Goal: Task Accomplishment & Management: Complete application form

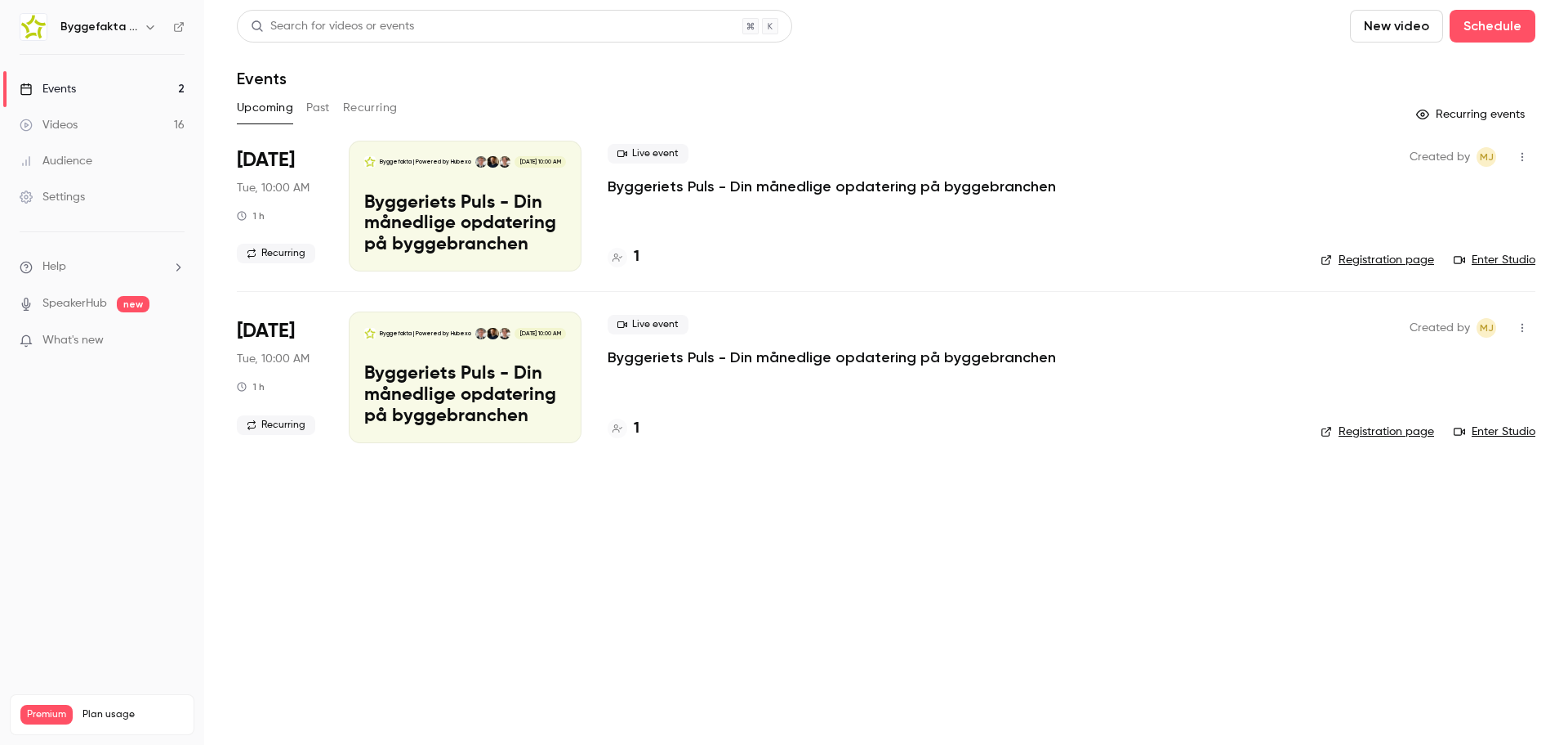
click at [116, 27] on h6 "Byggefakta | Powered by Hubexo" at bounding box center [99, 27] width 77 height 16
click at [148, 27] on icon "button" at bounding box center [150, 27] width 7 height 4
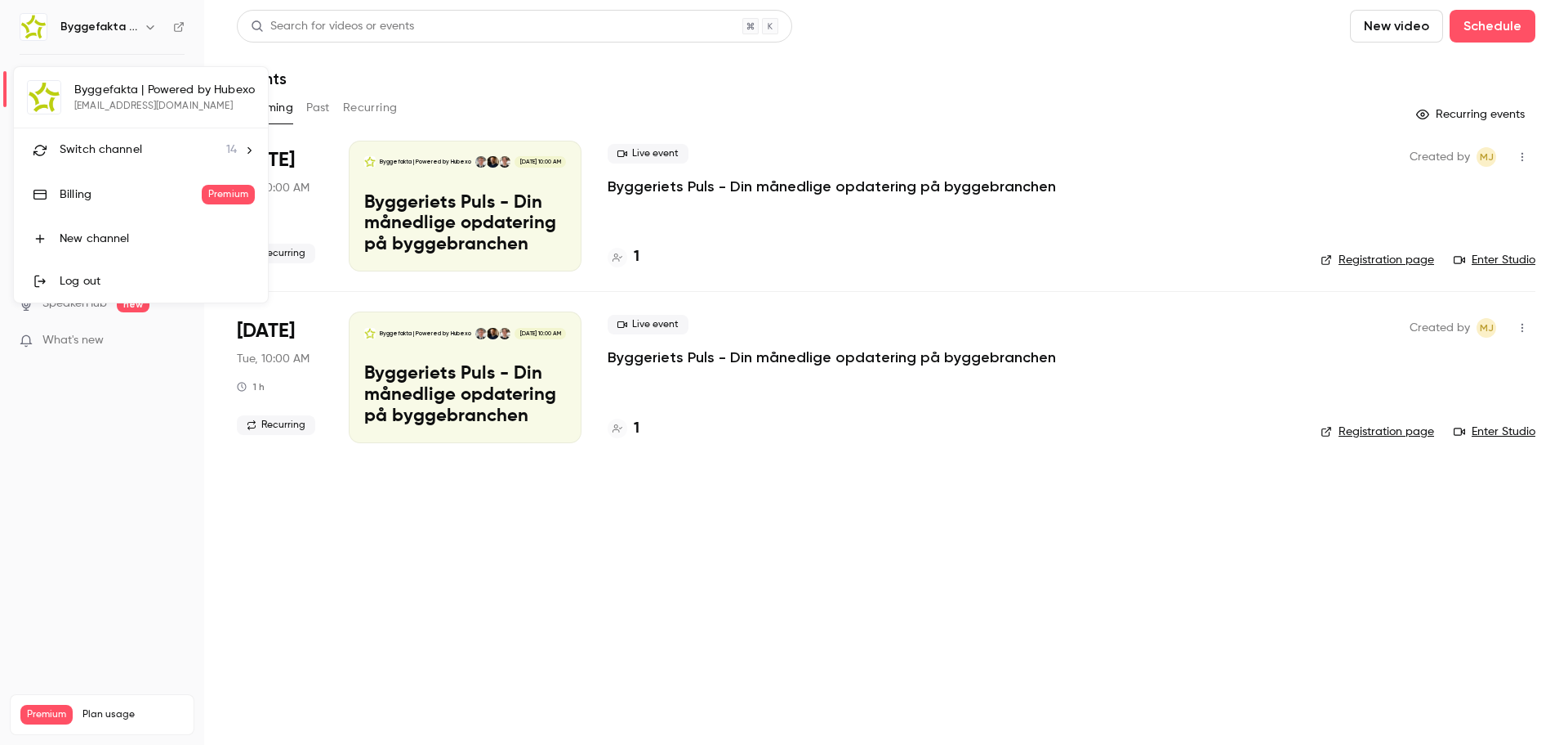
click at [157, 147] on div "Switch channel 14" at bounding box center [148, 150] width 177 height 17
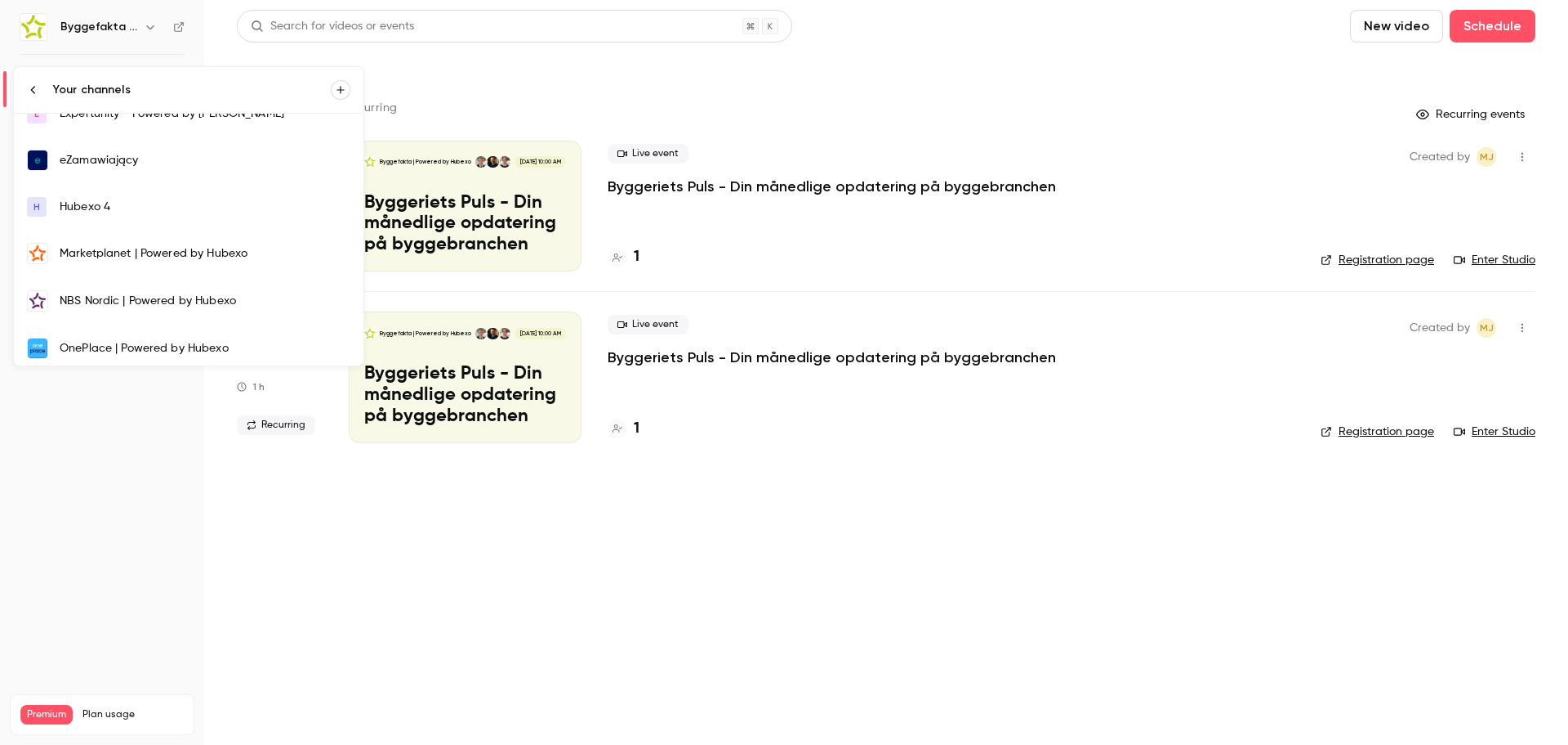
scroll to position [327, 0]
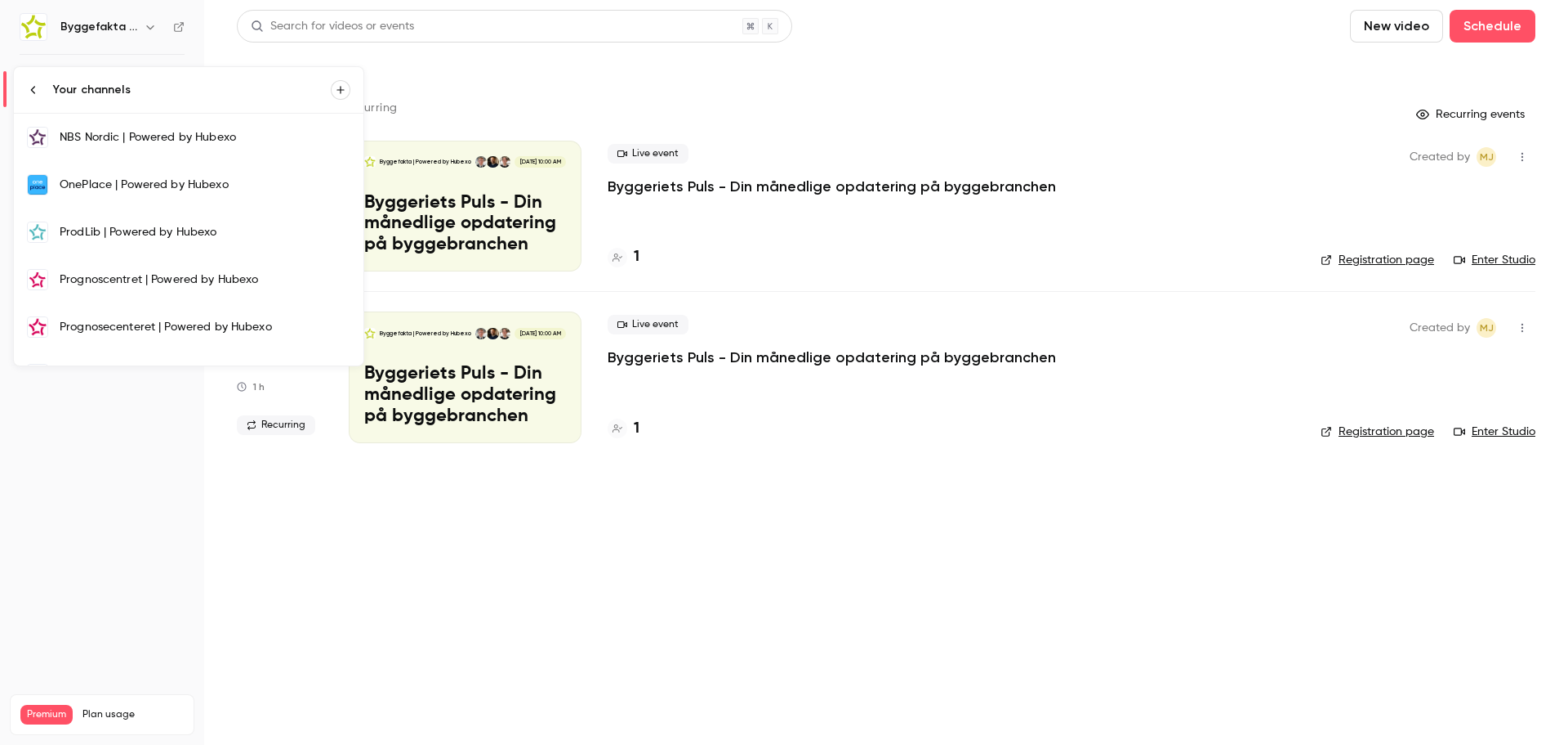
click at [108, 174] on link "OnePlace | Powered by Hubexo" at bounding box center [188, 184] width 350 height 47
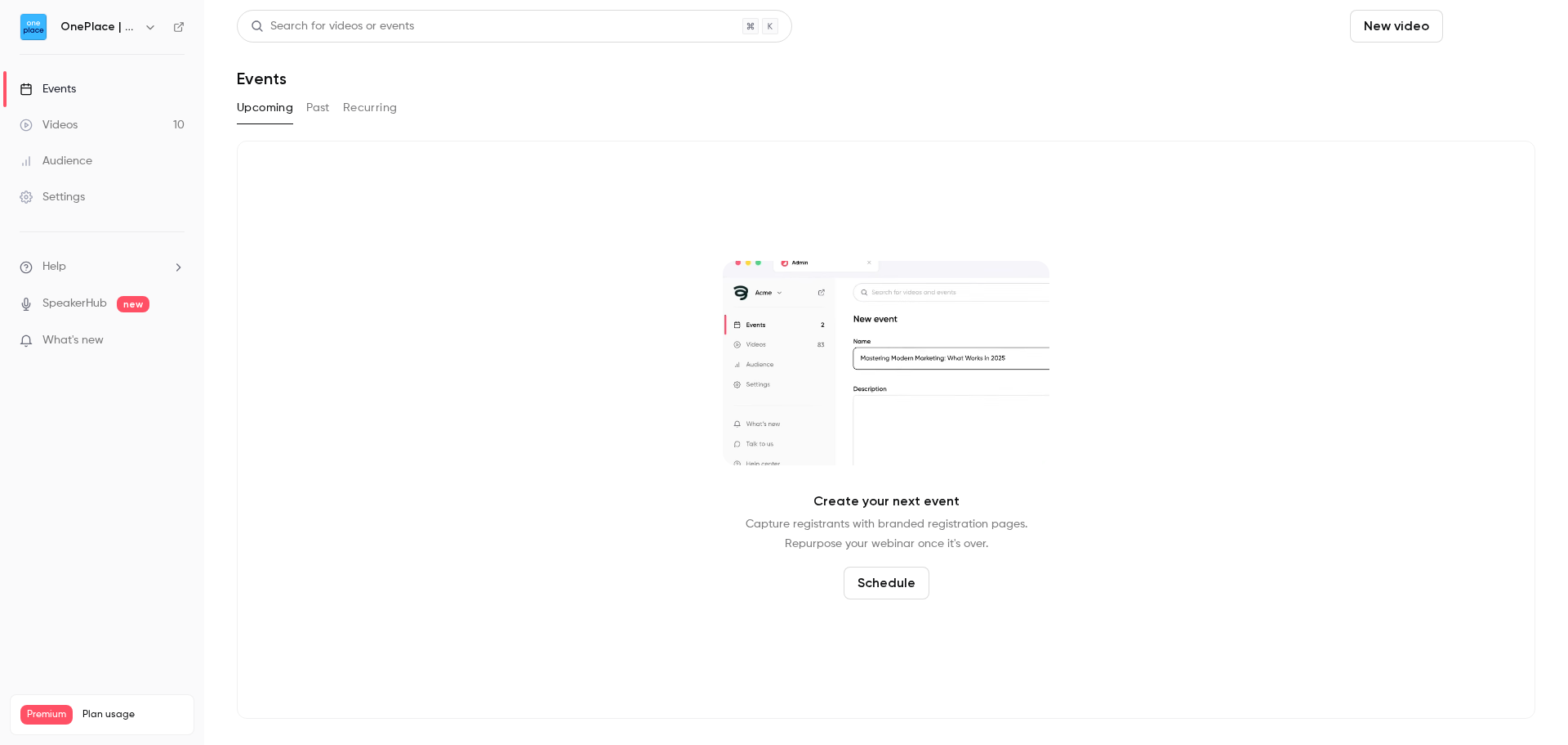
click at [1511, 22] on button "Schedule" at bounding box center [1493, 26] width 85 height 33
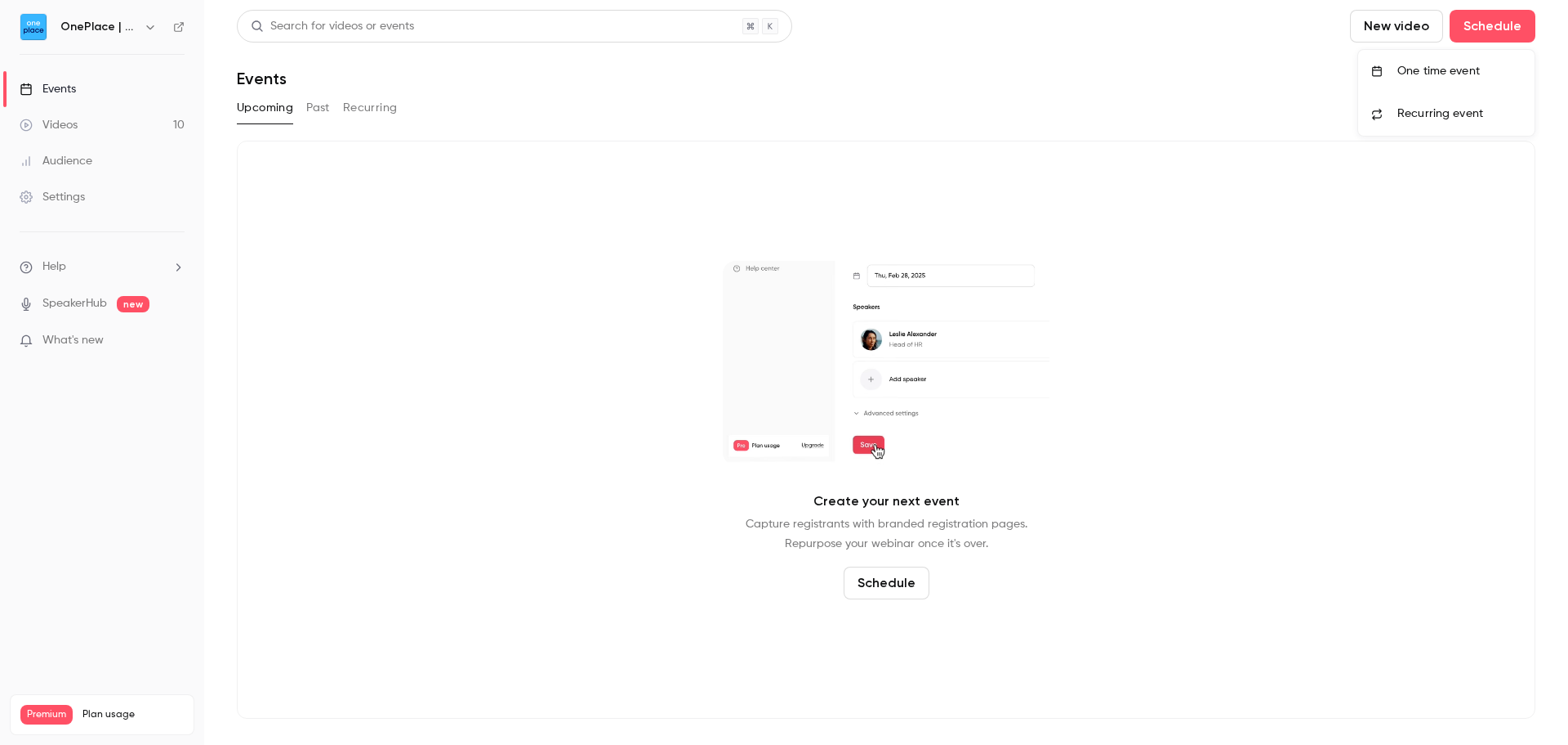
click at [1452, 72] on div "One time event" at bounding box center [1459, 71] width 124 height 16
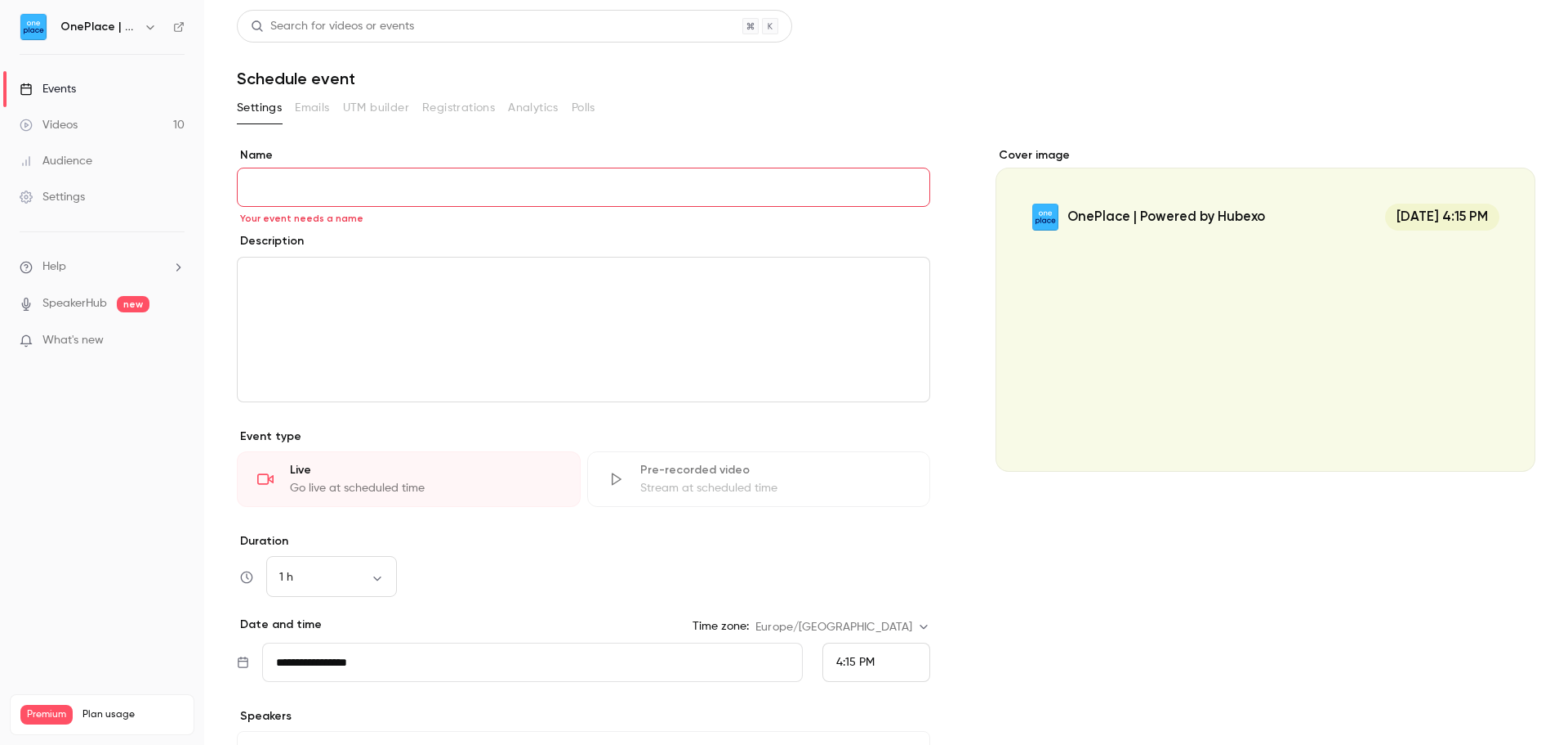
click at [672, 471] on div "Pre-recorded video" at bounding box center [775, 470] width 271 height 16
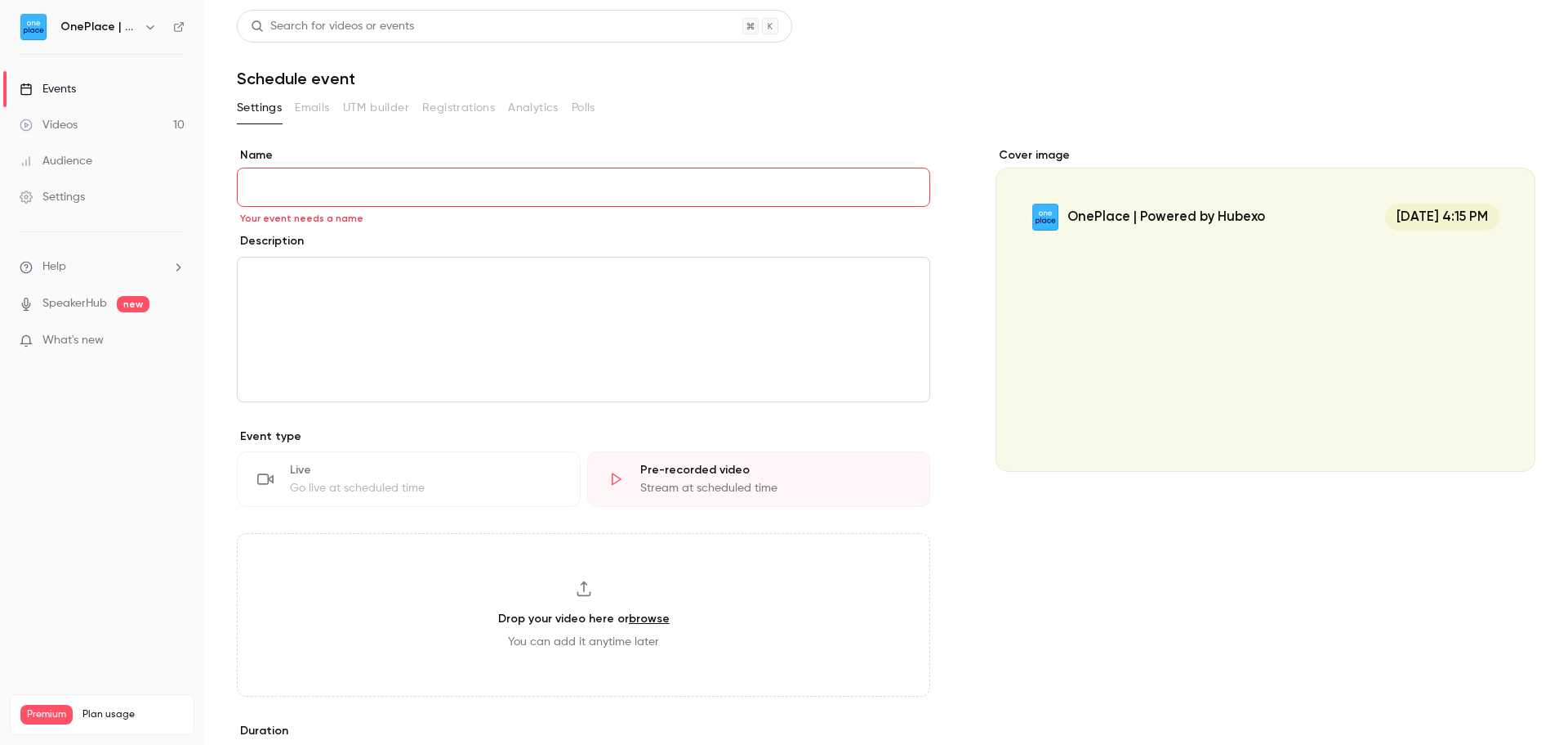
click at [333, 192] on input "Name" at bounding box center [584, 186] width 694 height 39
click at [344, 184] on input "Name" at bounding box center [584, 186] width 694 height 39
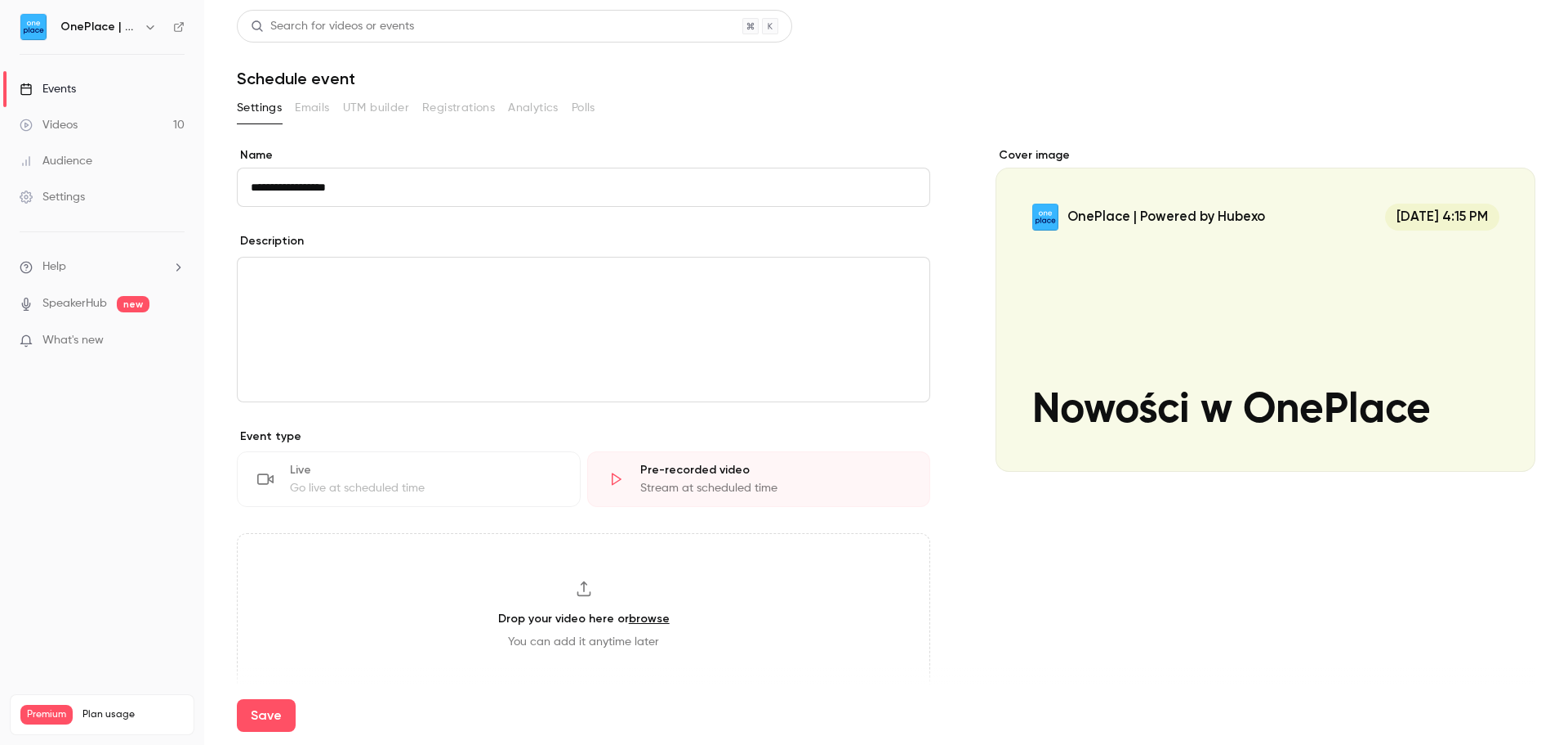
type input "**********"
click at [330, 274] on p "editor" at bounding box center [583, 277] width 666 height 20
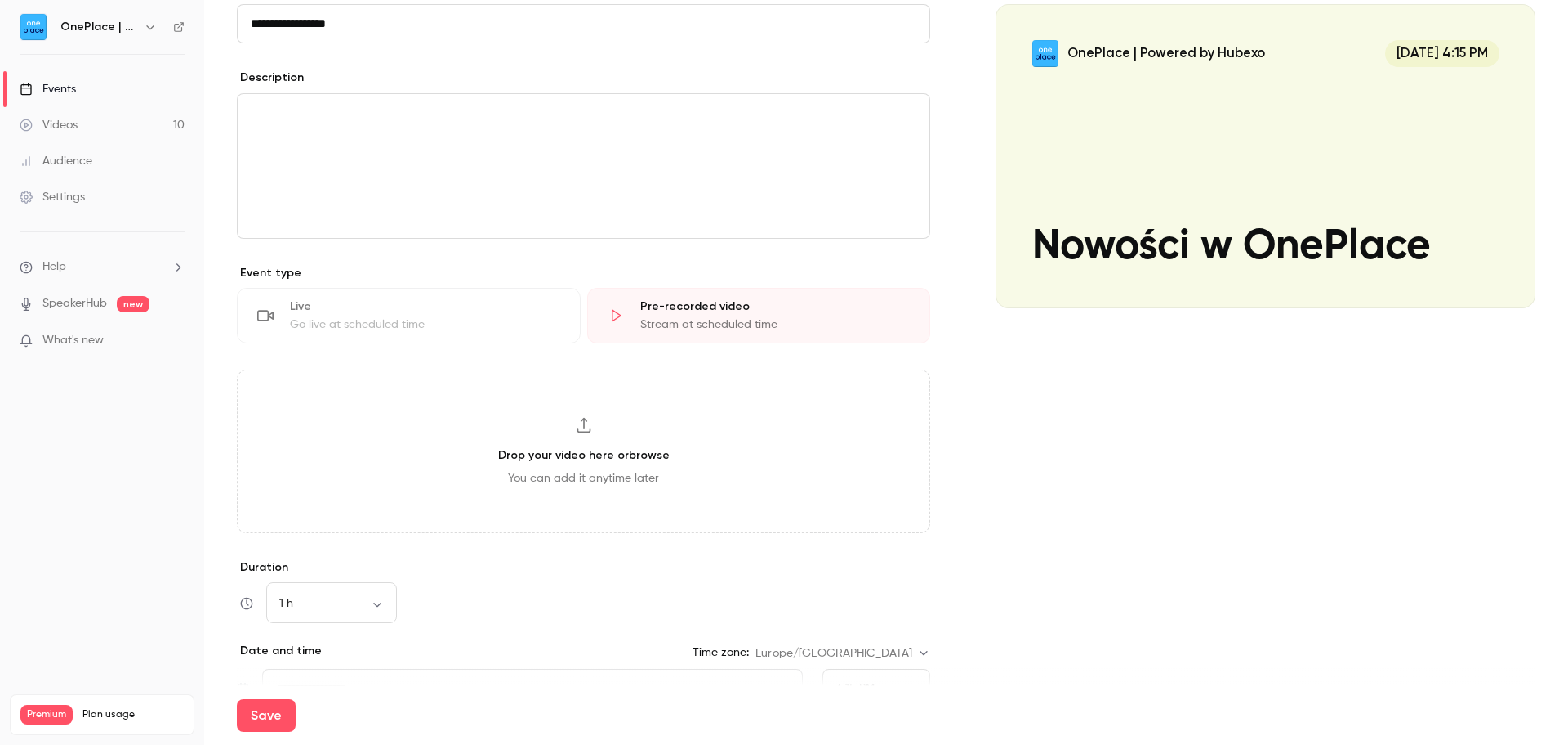
click at [636, 457] on link "browse" at bounding box center [649, 454] width 41 height 14
type input "**********"
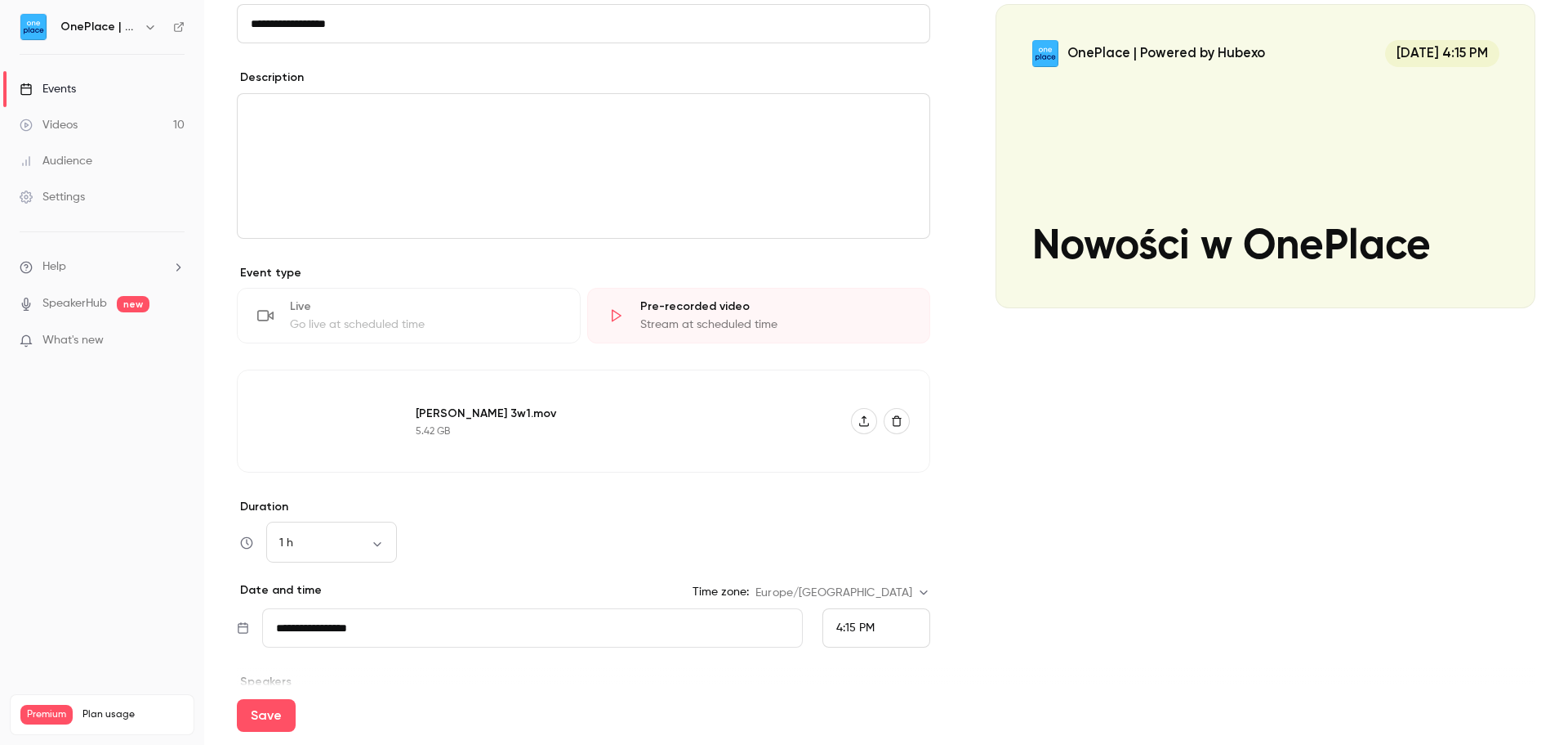
click at [395, 620] on input "**********" at bounding box center [533, 627] width 541 height 39
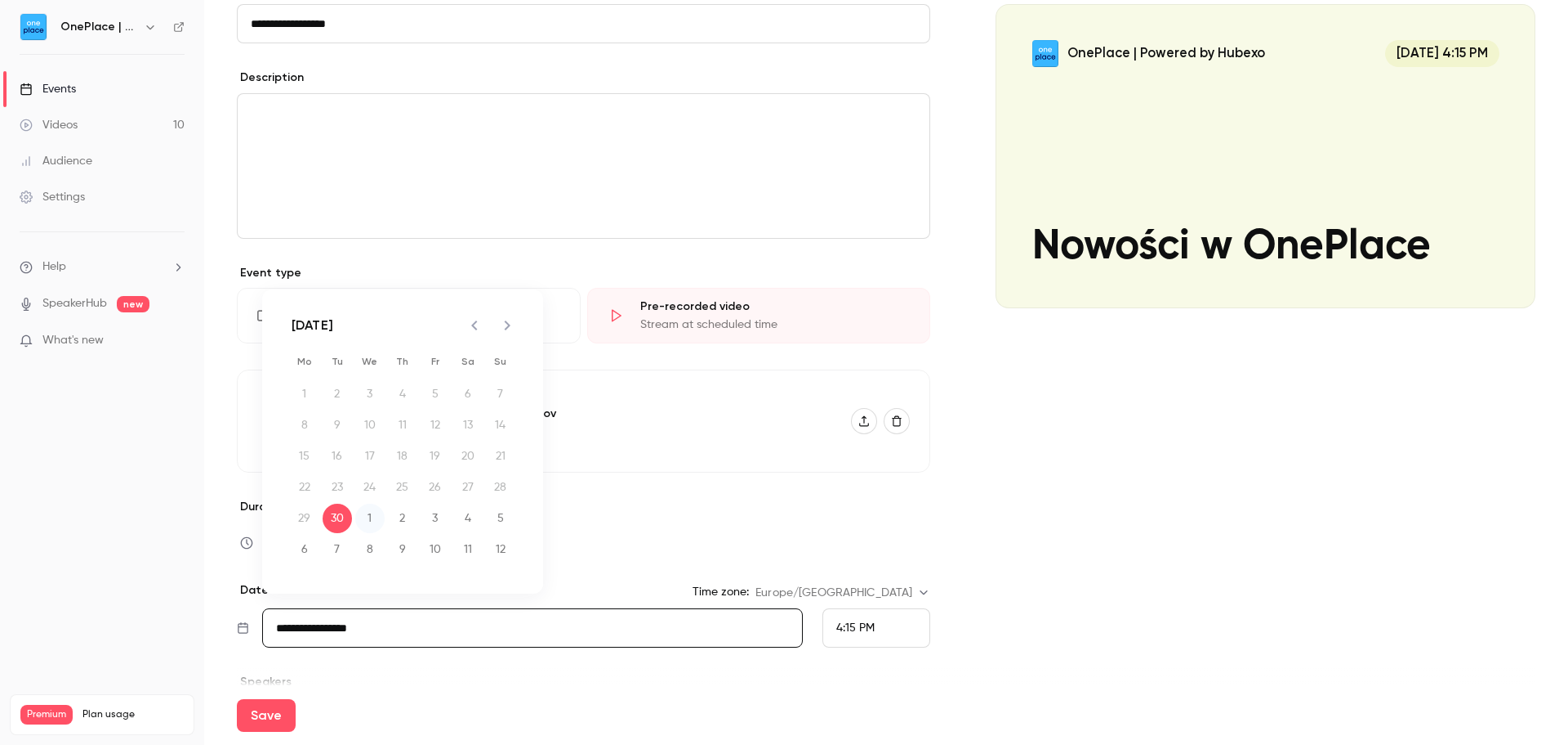
click at [366, 513] on button "1" at bounding box center [370, 518] width 29 height 29
type input "**********"
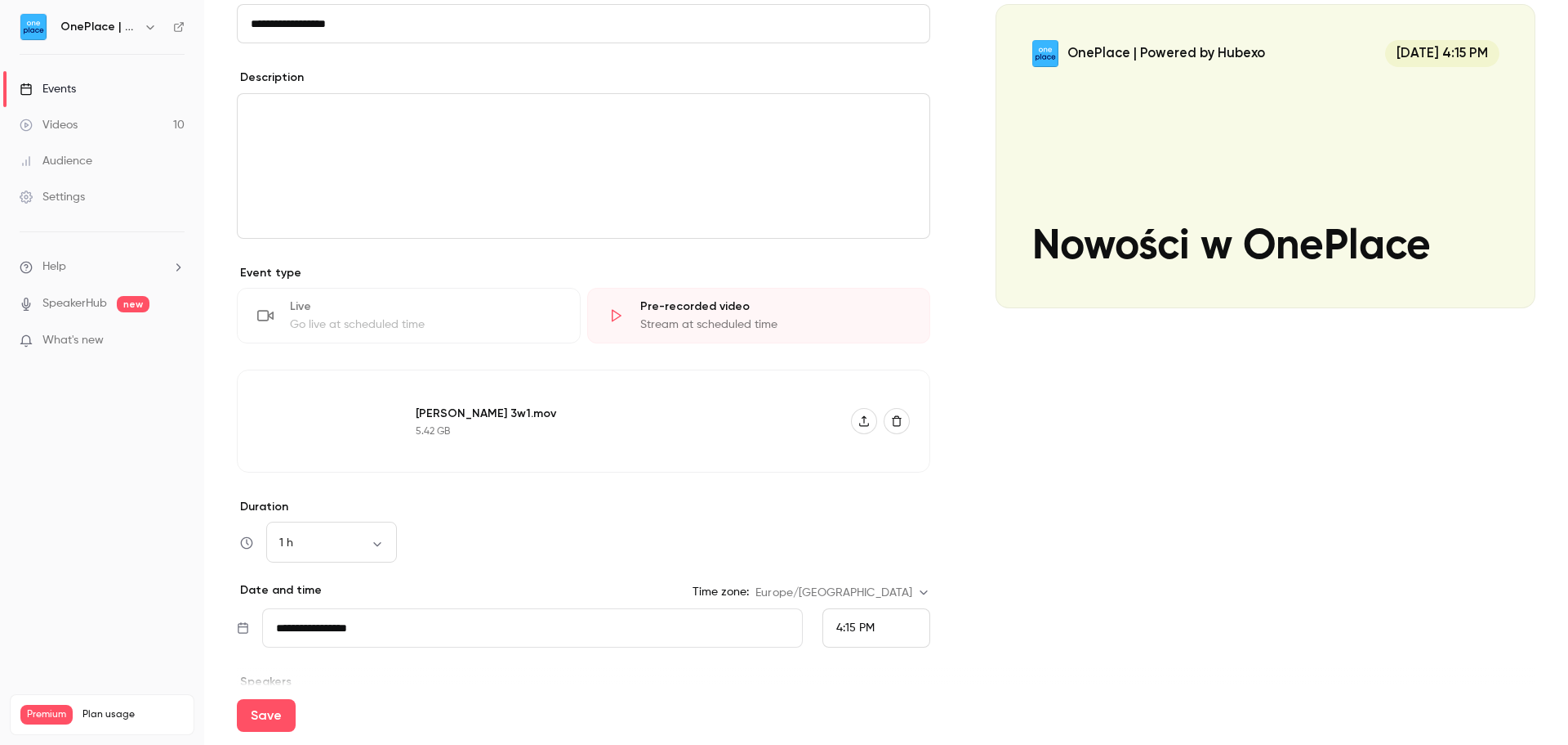
click at [842, 628] on span "4:15 PM" at bounding box center [855, 628] width 38 height 12
click at [852, 379] on li "11:00 AM" at bounding box center [870, 371] width 106 height 44
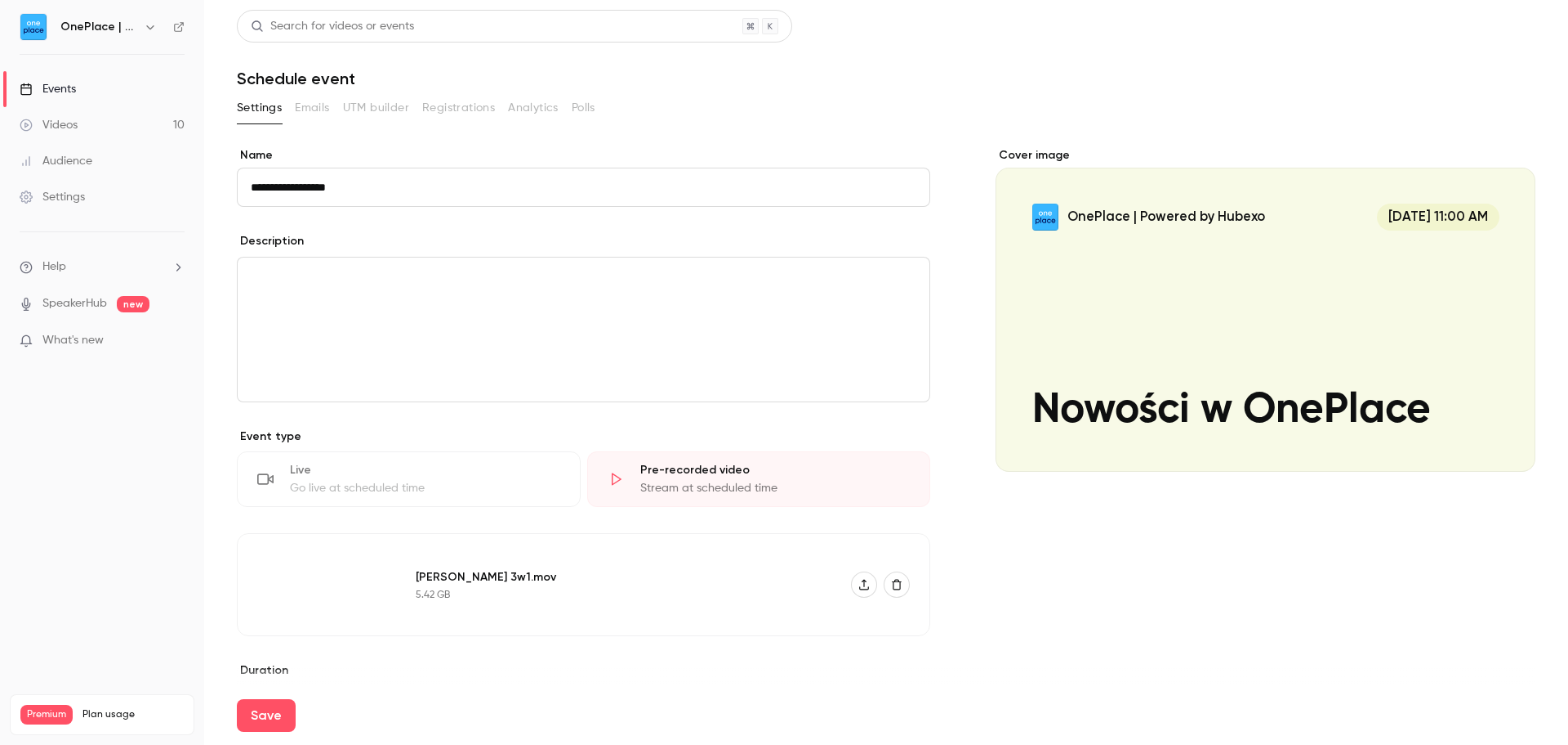
scroll to position [313, 0]
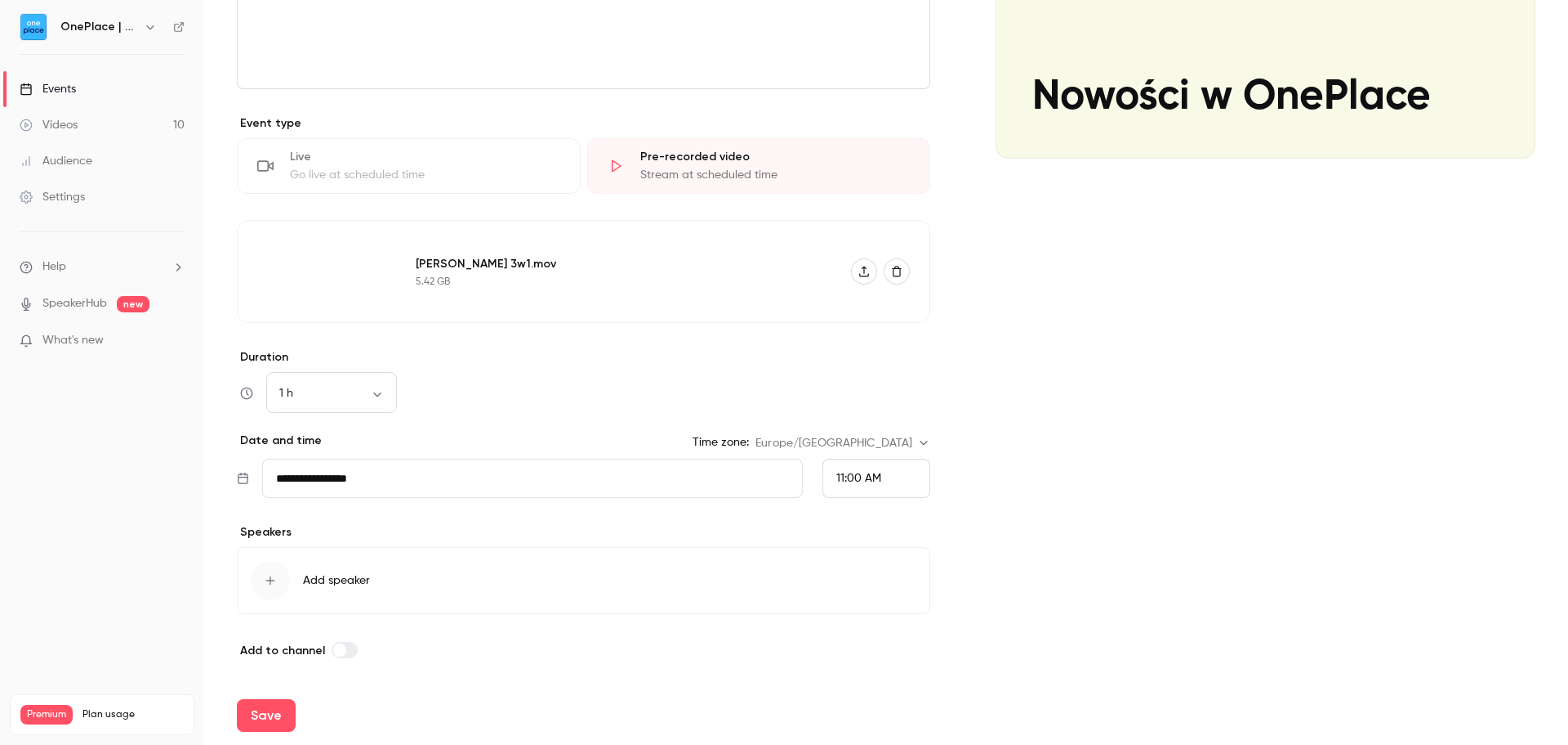
click at [321, 582] on span "Add speaker" at bounding box center [337, 581] width 67 height 16
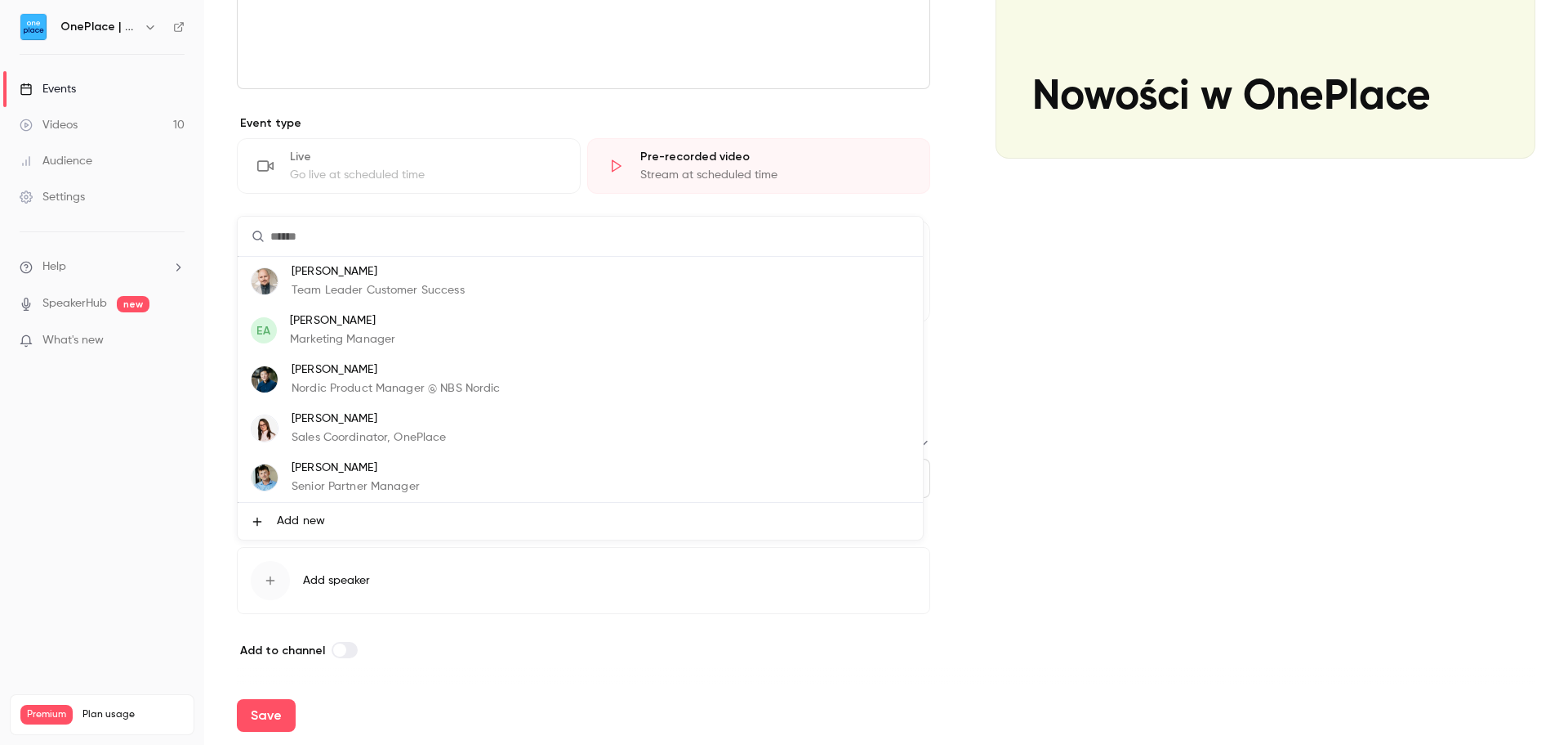
click at [334, 435] on p "Sales Coordinator, OnePlace" at bounding box center [369, 437] width 155 height 17
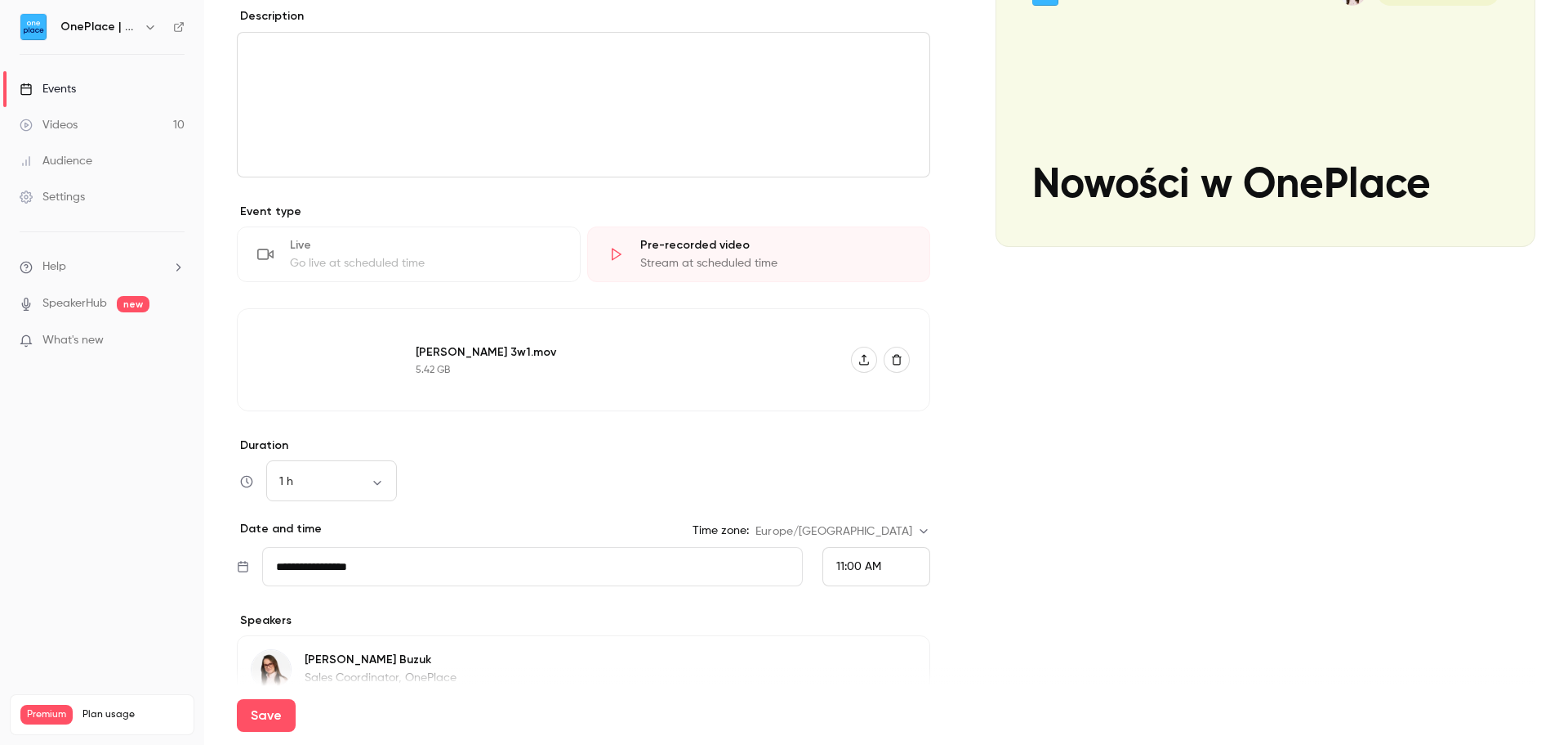
scroll to position [0, 0]
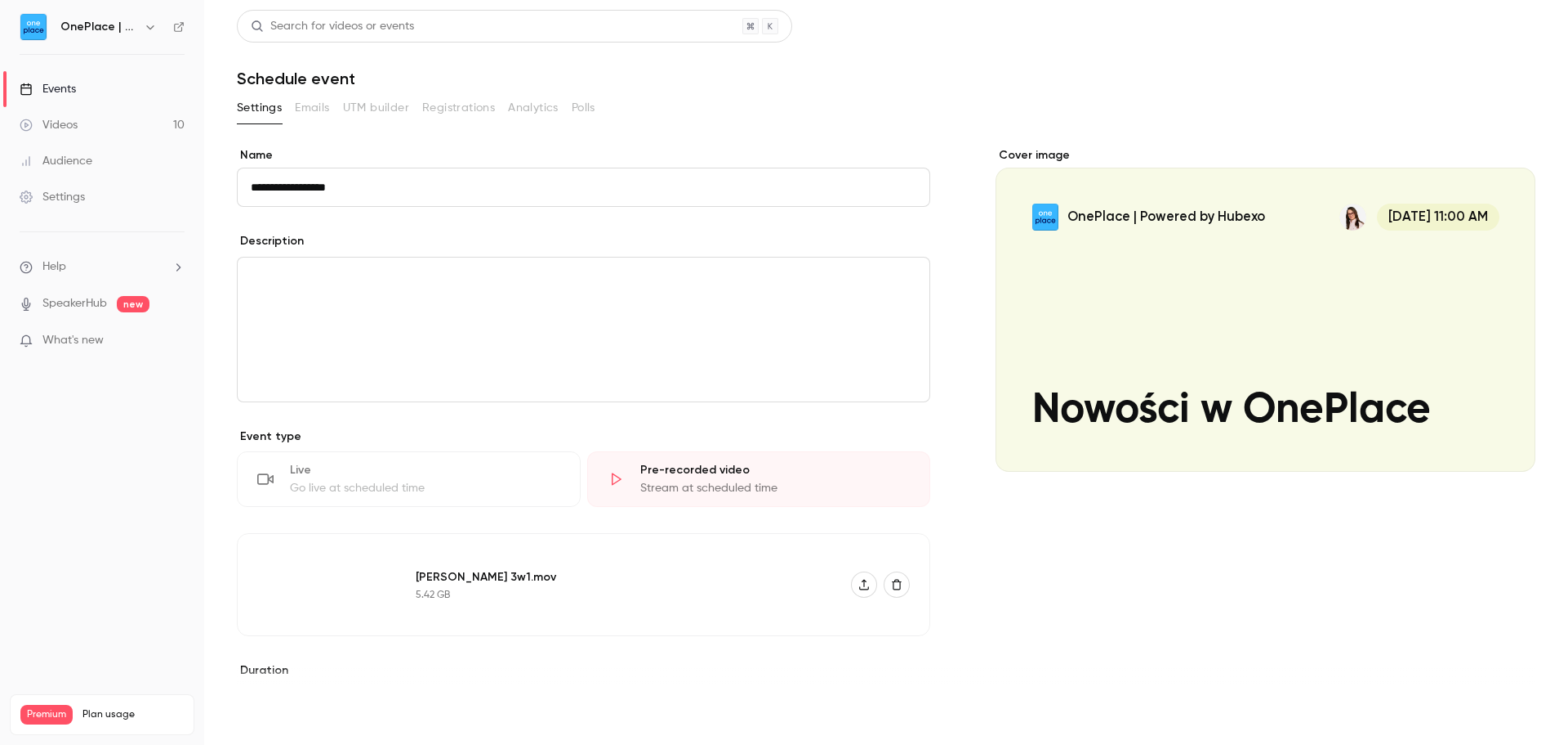
click at [273, 717] on button "Save" at bounding box center [266, 715] width 59 height 33
type input "**********"
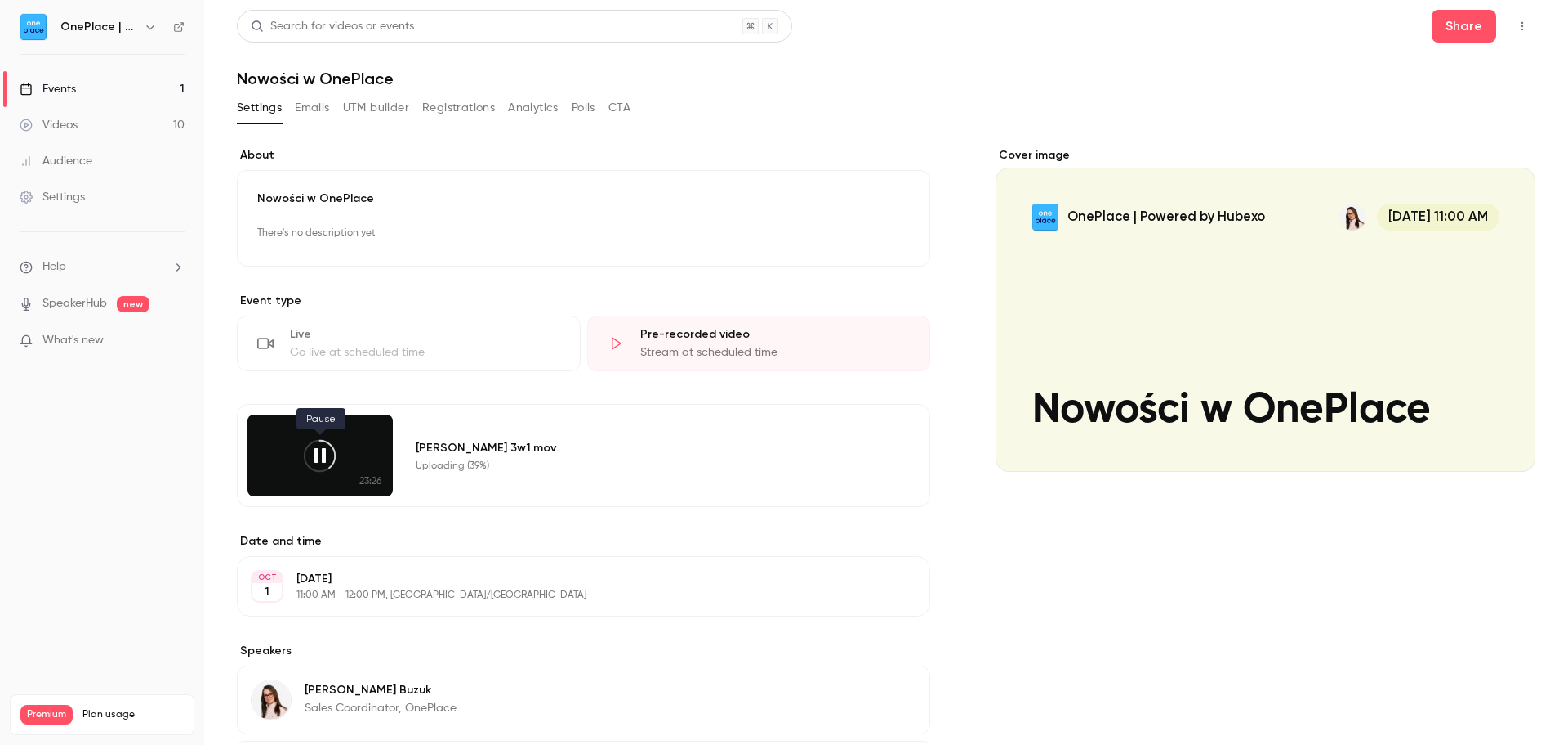
click at [321, 459] on icon at bounding box center [320, 455] width 36 height 36
click at [1516, 24] on icon "button" at bounding box center [1523, 25] width 13 height 12
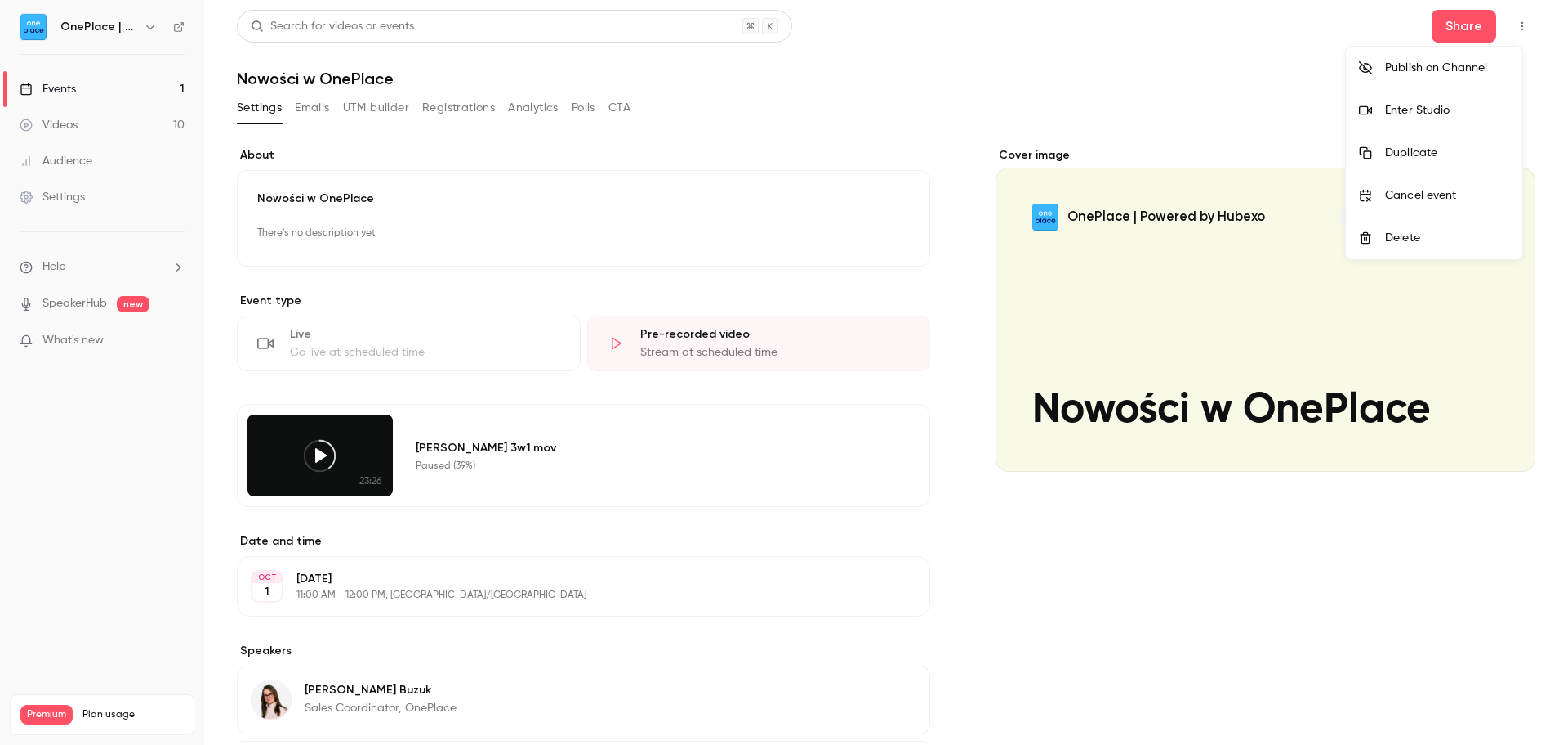
click at [1389, 235] on div "Delete" at bounding box center [1447, 238] width 124 height 16
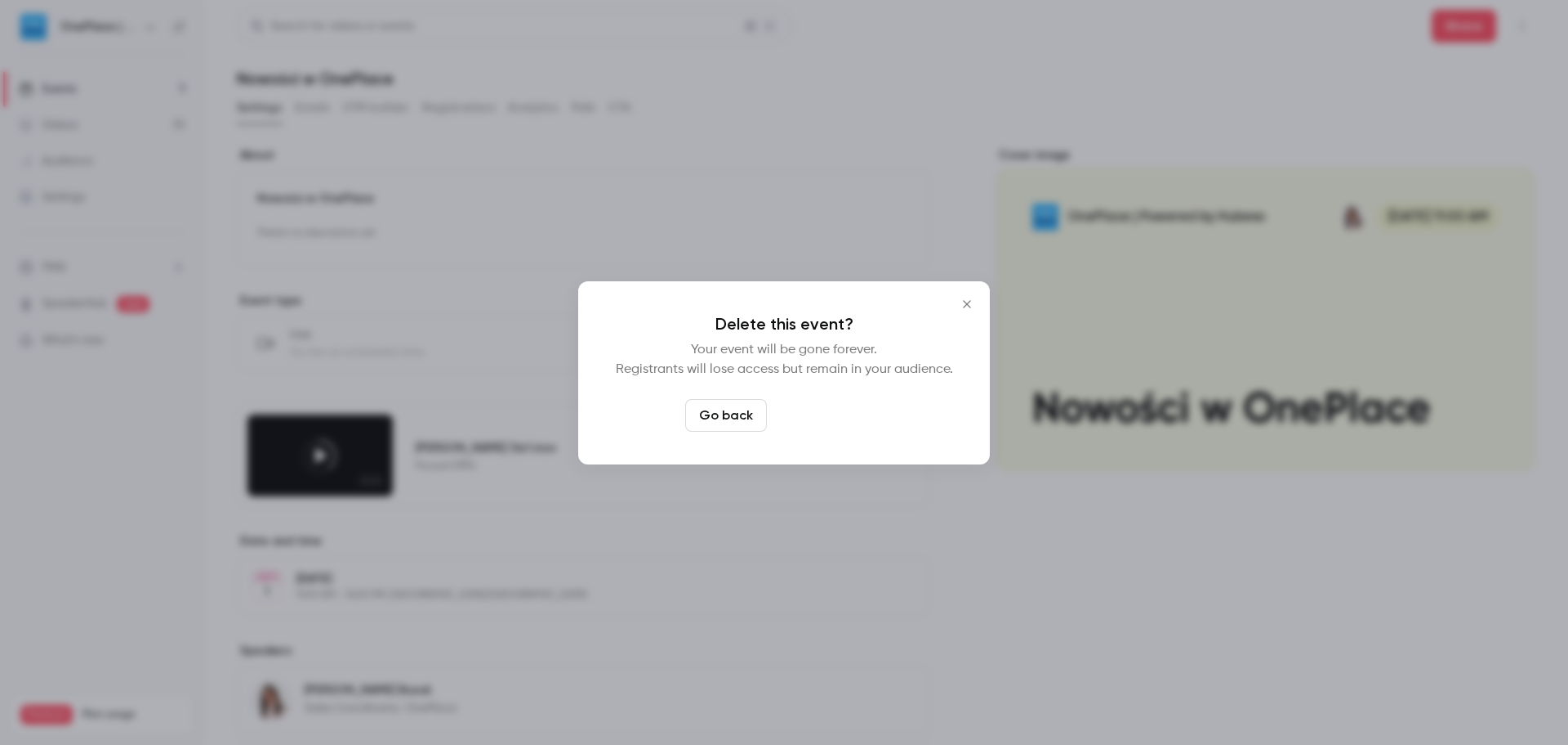
click at [848, 421] on button "Delete event" at bounding box center [828, 415] width 110 height 33
